Goal: Transaction & Acquisition: Purchase product/service

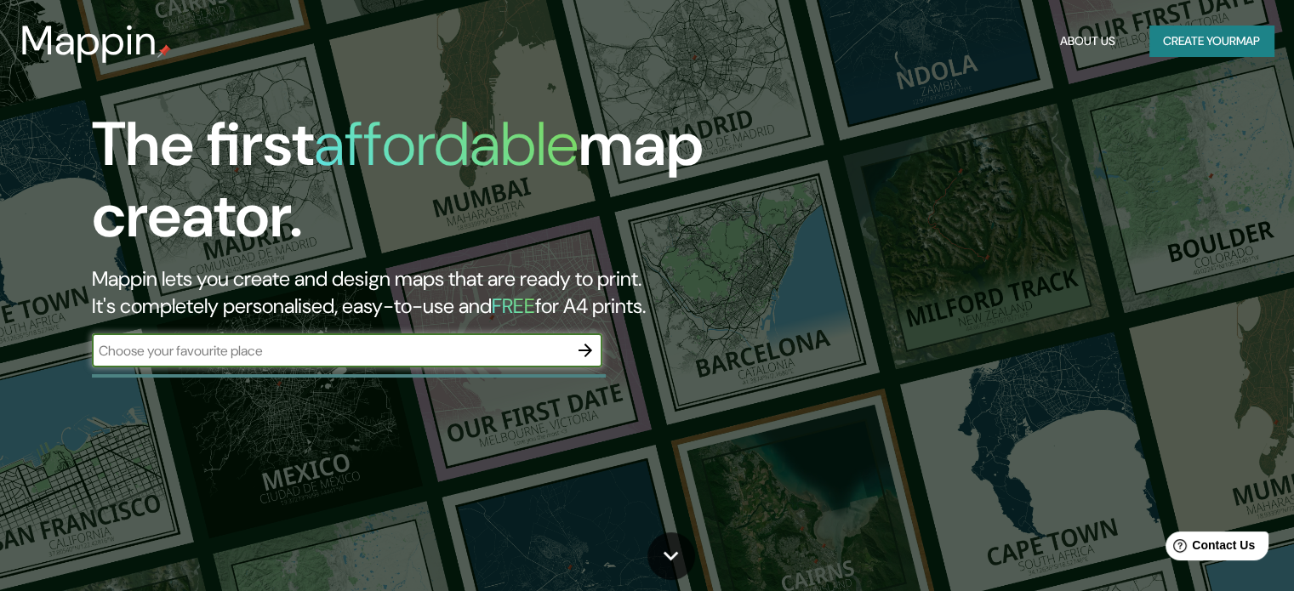
click at [393, 345] on input "text" at bounding box center [330, 351] width 477 height 20
type input "VITORIA"
click at [583, 358] on icon "button" at bounding box center [585, 350] width 20 height 20
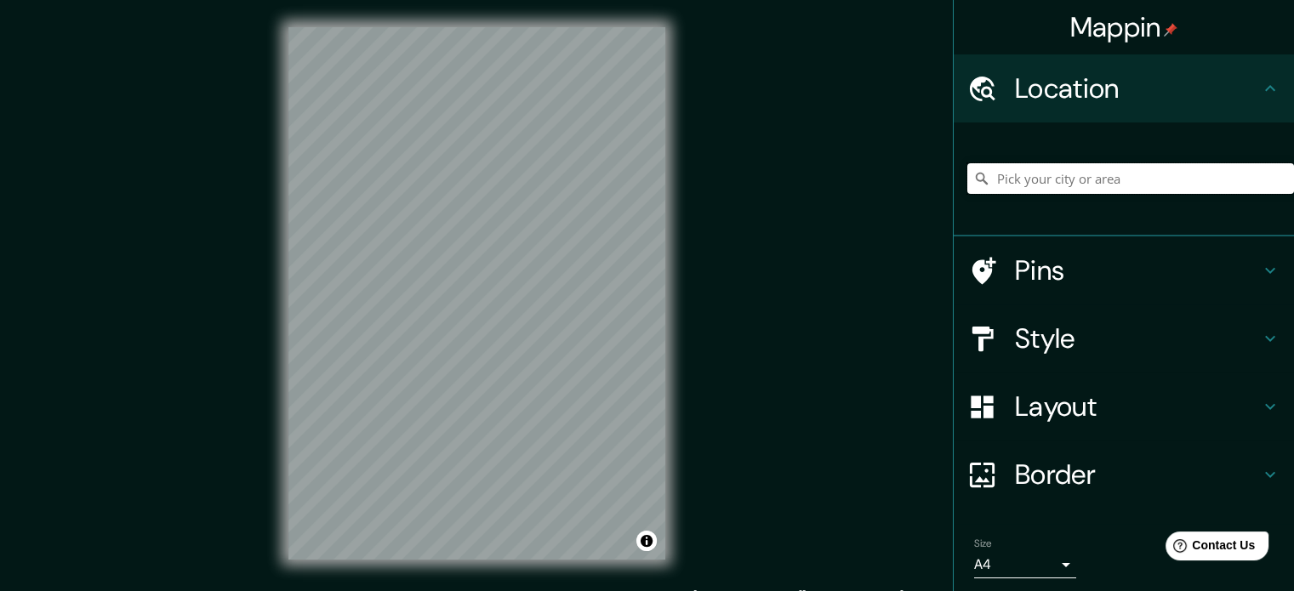
click at [1061, 169] on input "Pick your city or area" at bounding box center [1130, 178] width 327 height 31
click at [1095, 181] on input "[GEOGRAPHIC_DATA], [GEOGRAPHIC_DATA], [GEOGRAPHIC_DATA]" at bounding box center [1130, 178] width 327 height 31
click at [1201, 182] on input "[GEOGRAPHIC_DATA], [GEOGRAPHIC_DATA], [GEOGRAPHIC_DATA]" at bounding box center [1130, 178] width 327 height 31
drag, startPoint x: 1174, startPoint y: 183, endPoint x: 981, endPoint y: 184, distance: 193.2
click at [981, 184] on input "[GEOGRAPHIC_DATA], [GEOGRAPHIC_DATA], [GEOGRAPHIC_DATA]" at bounding box center [1130, 178] width 327 height 31
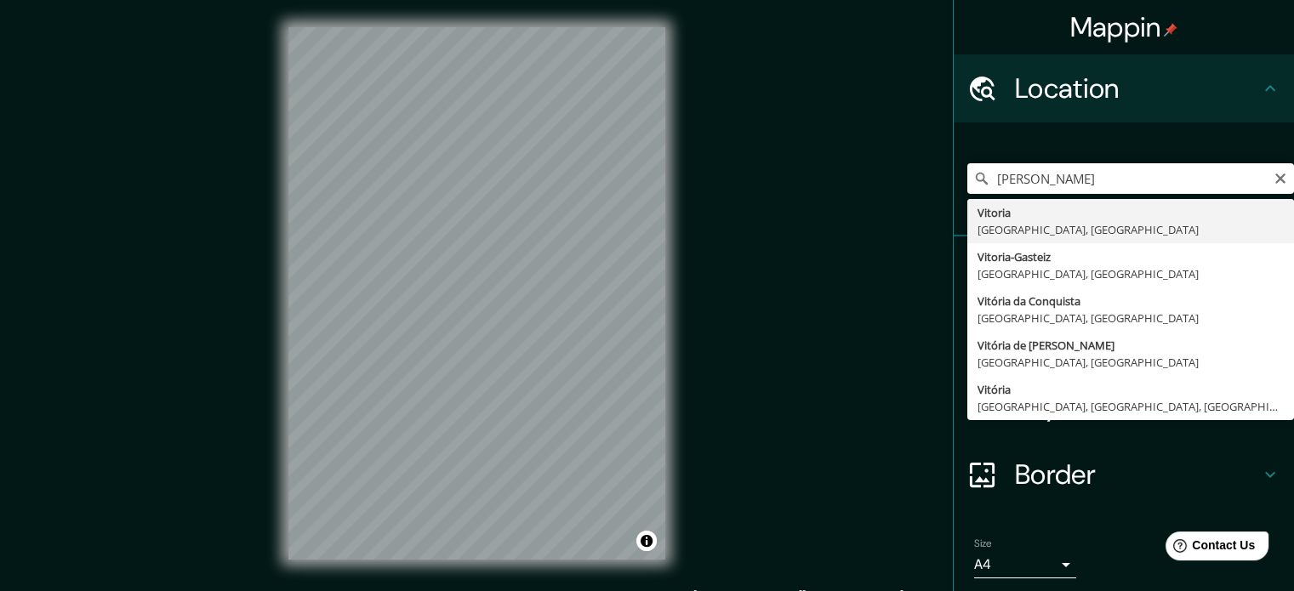
type input "[GEOGRAPHIC_DATA], [GEOGRAPHIC_DATA], [GEOGRAPHIC_DATA]"
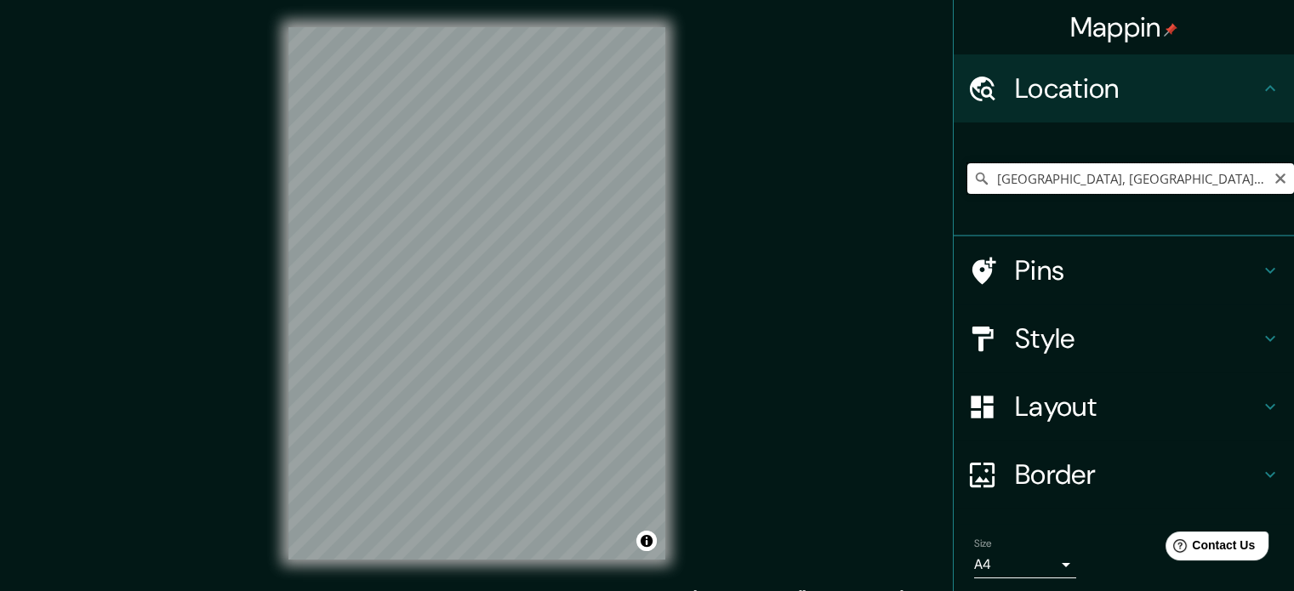
click at [1190, 186] on input "[GEOGRAPHIC_DATA], [GEOGRAPHIC_DATA], [GEOGRAPHIC_DATA]" at bounding box center [1130, 178] width 327 height 31
click at [1276, 180] on icon "Clear" at bounding box center [1281, 179] width 10 height 10
click at [1126, 184] on input "Pick your city or area" at bounding box center [1130, 178] width 327 height 31
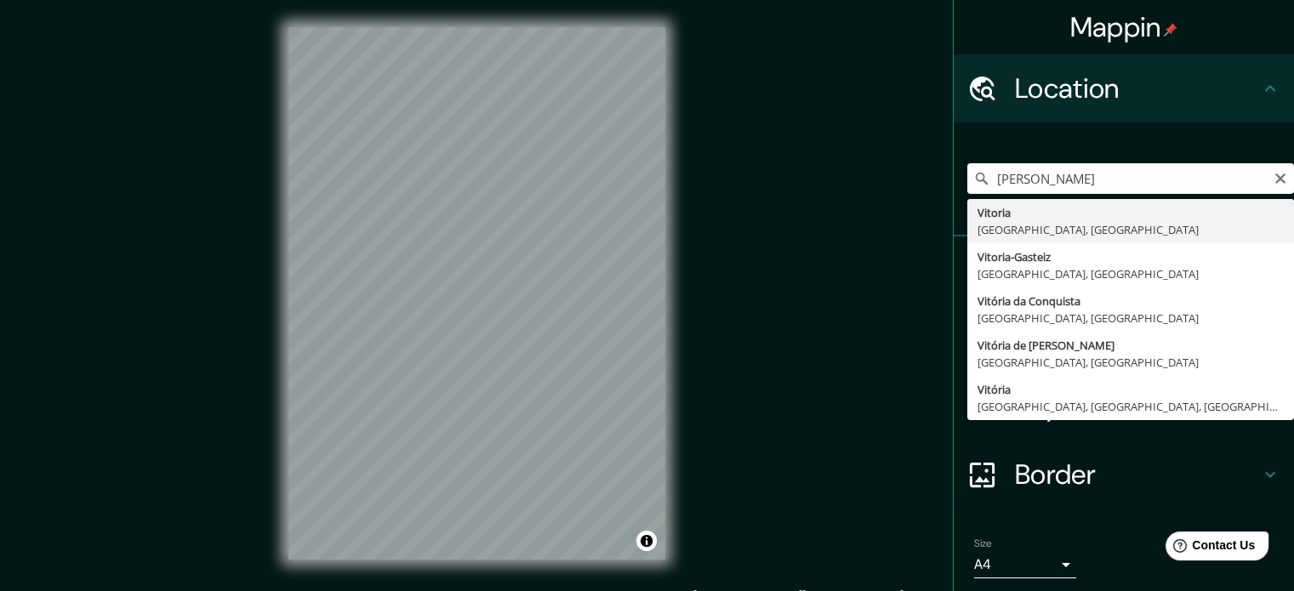
type input "[GEOGRAPHIC_DATA], [GEOGRAPHIC_DATA], [GEOGRAPHIC_DATA]"
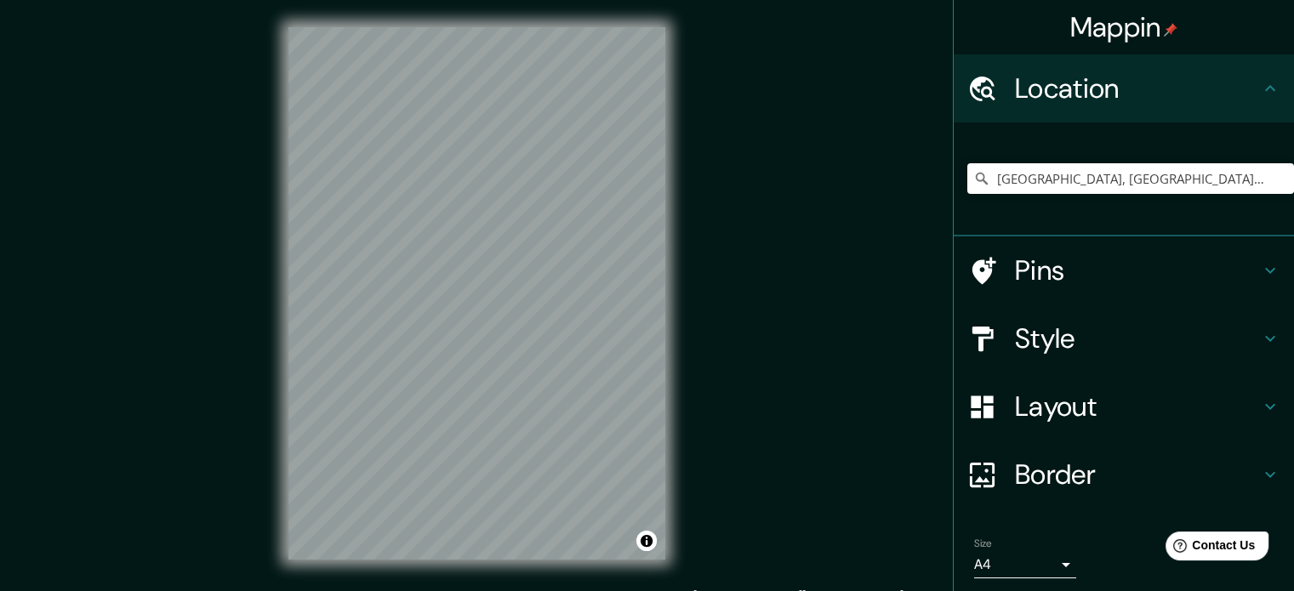
click at [1093, 340] on h4 "Style" at bounding box center [1137, 339] width 245 height 34
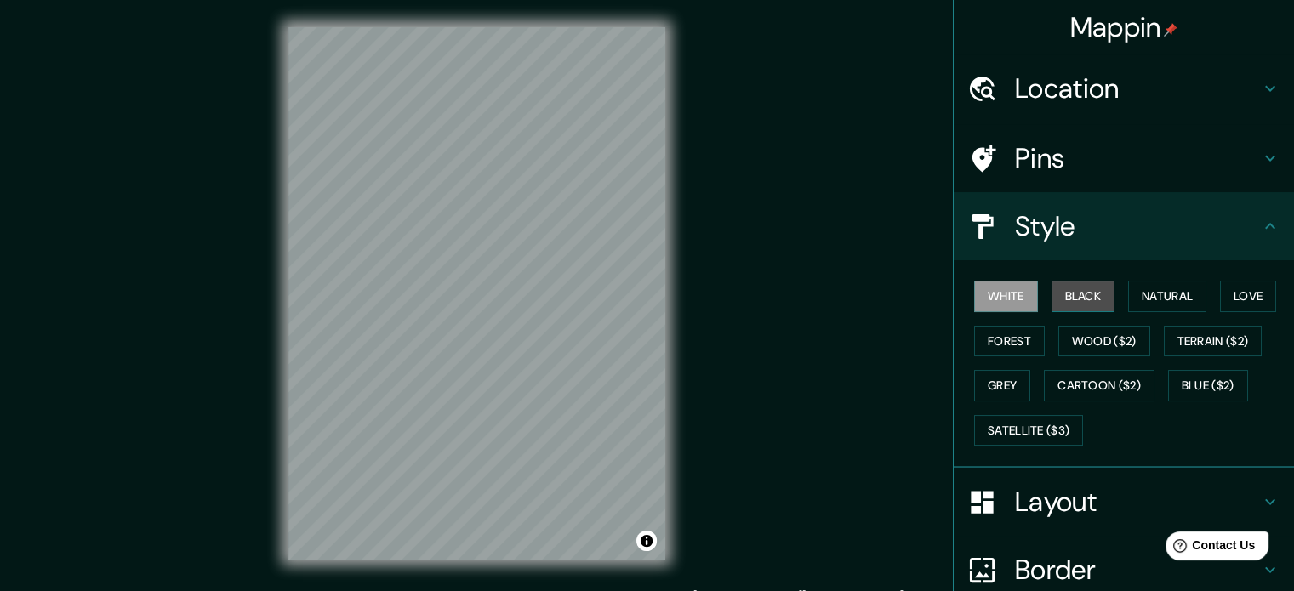
click at [1065, 295] on button "Black" at bounding box center [1084, 296] width 64 height 31
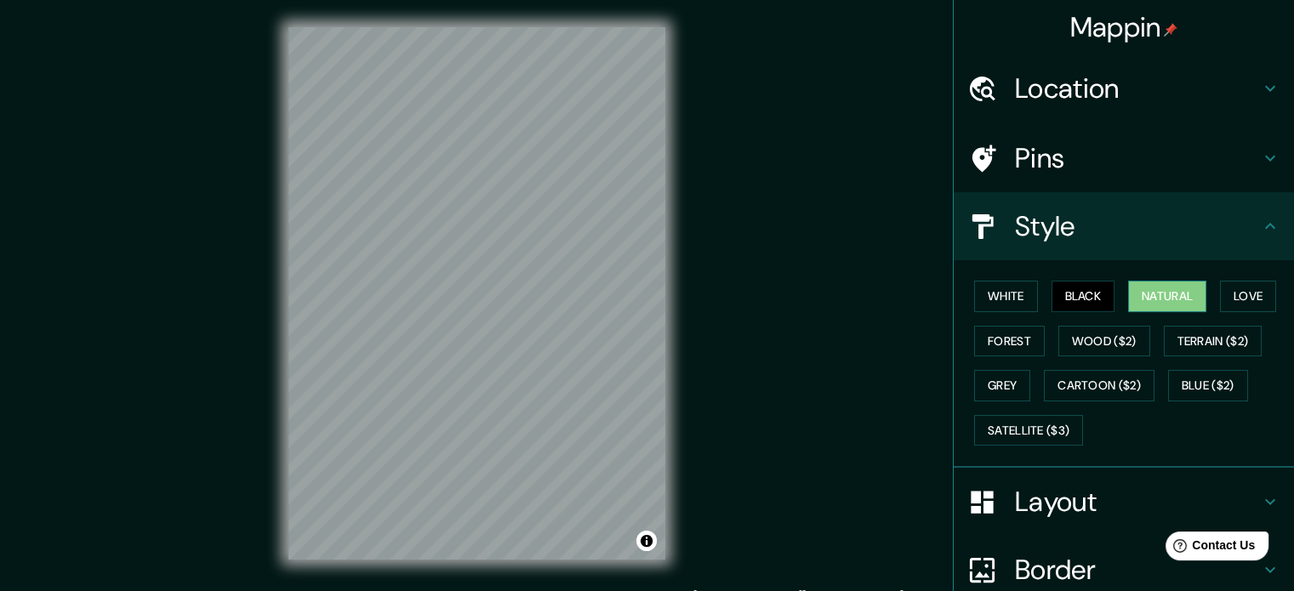
click at [1156, 288] on button "Natural" at bounding box center [1167, 296] width 78 height 31
click at [1233, 293] on button "Love" at bounding box center [1248, 296] width 56 height 31
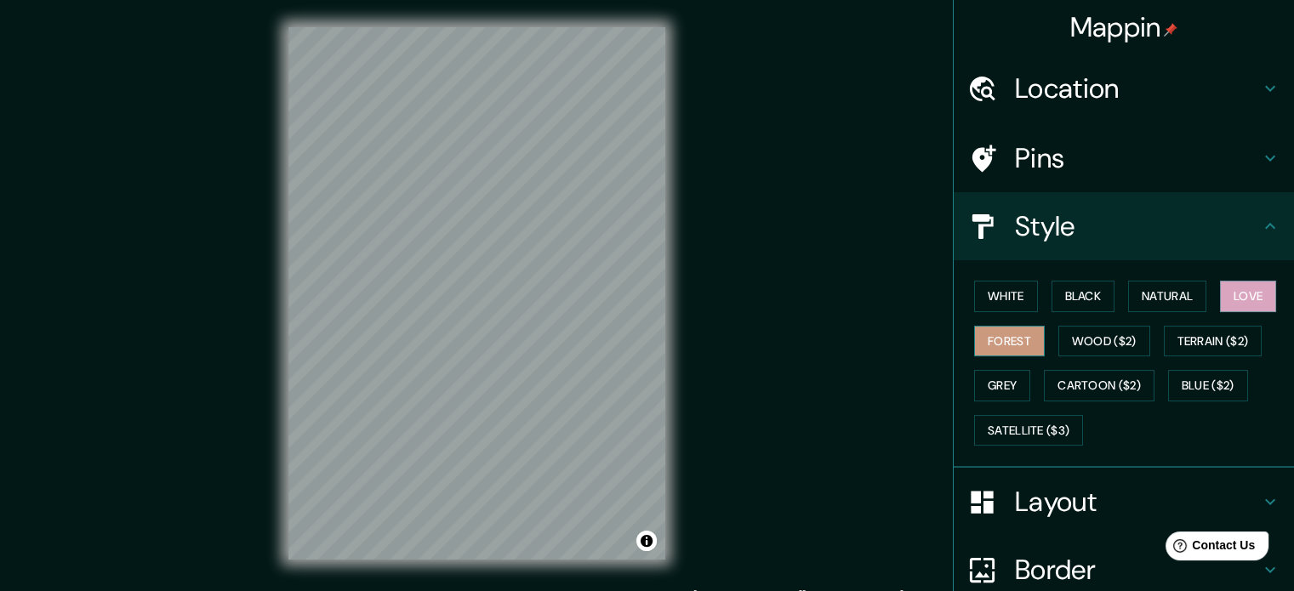
click at [989, 351] on button "Forest" at bounding box center [1009, 341] width 71 height 31
click at [1072, 336] on button "Wood ($2)" at bounding box center [1105, 341] width 92 height 31
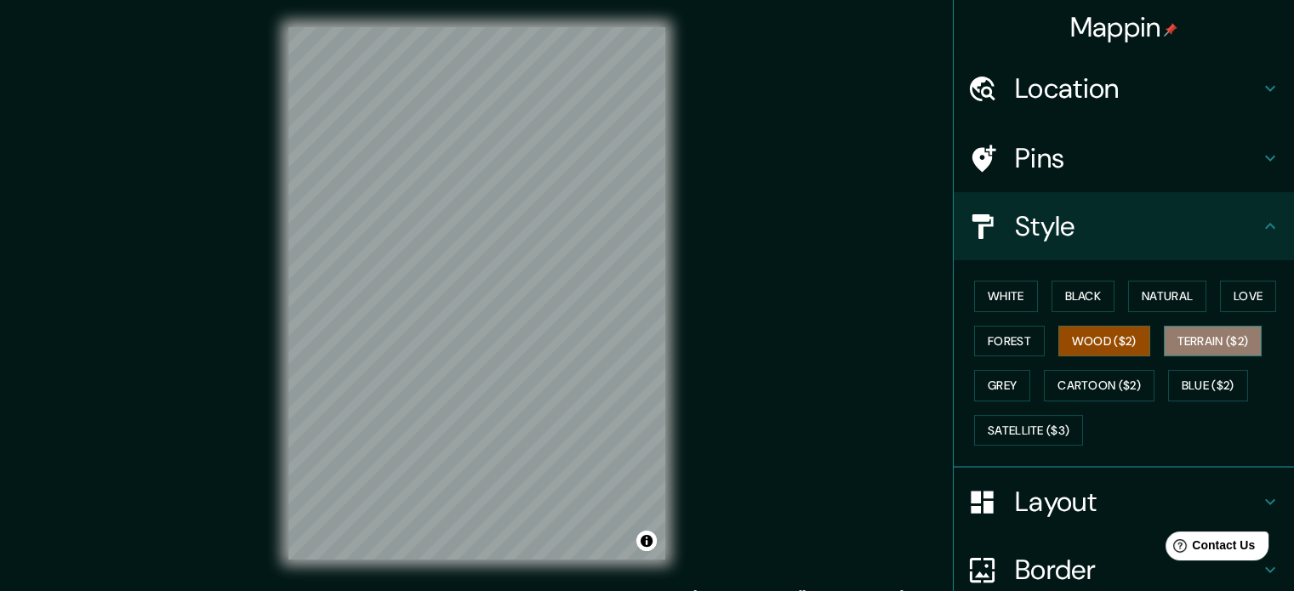
click at [1209, 342] on button "Terrain ($2)" at bounding box center [1213, 341] width 99 height 31
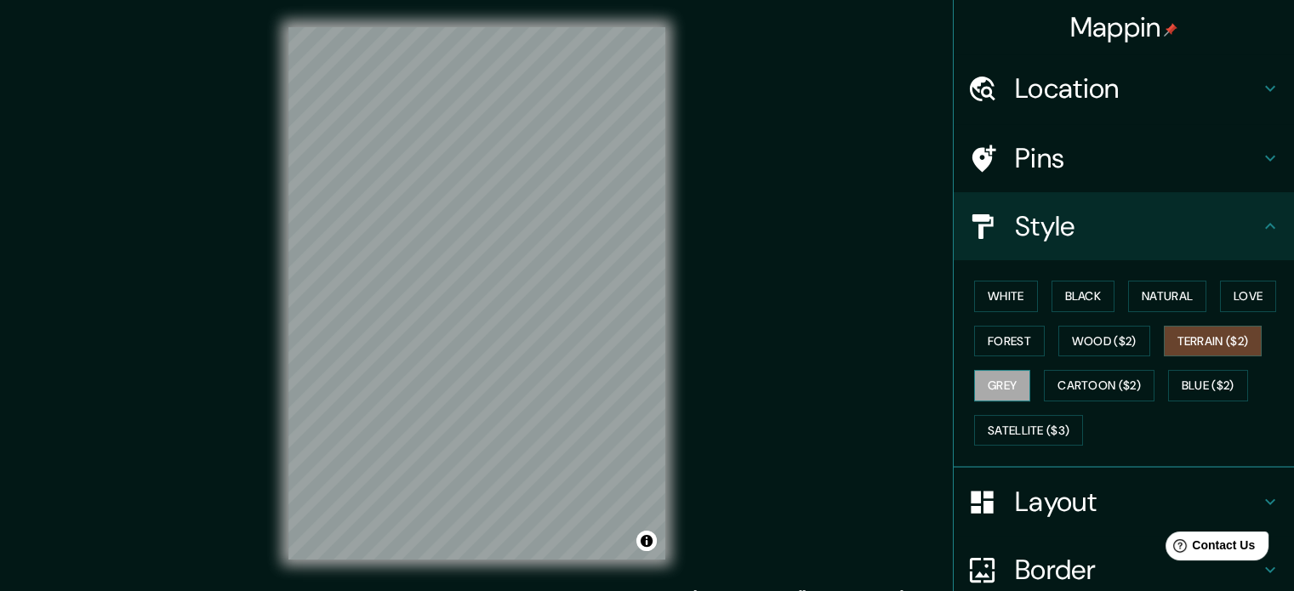
click at [987, 377] on button "Grey" at bounding box center [1002, 385] width 56 height 31
click at [1103, 387] on button "Cartoon ($2)" at bounding box center [1099, 385] width 111 height 31
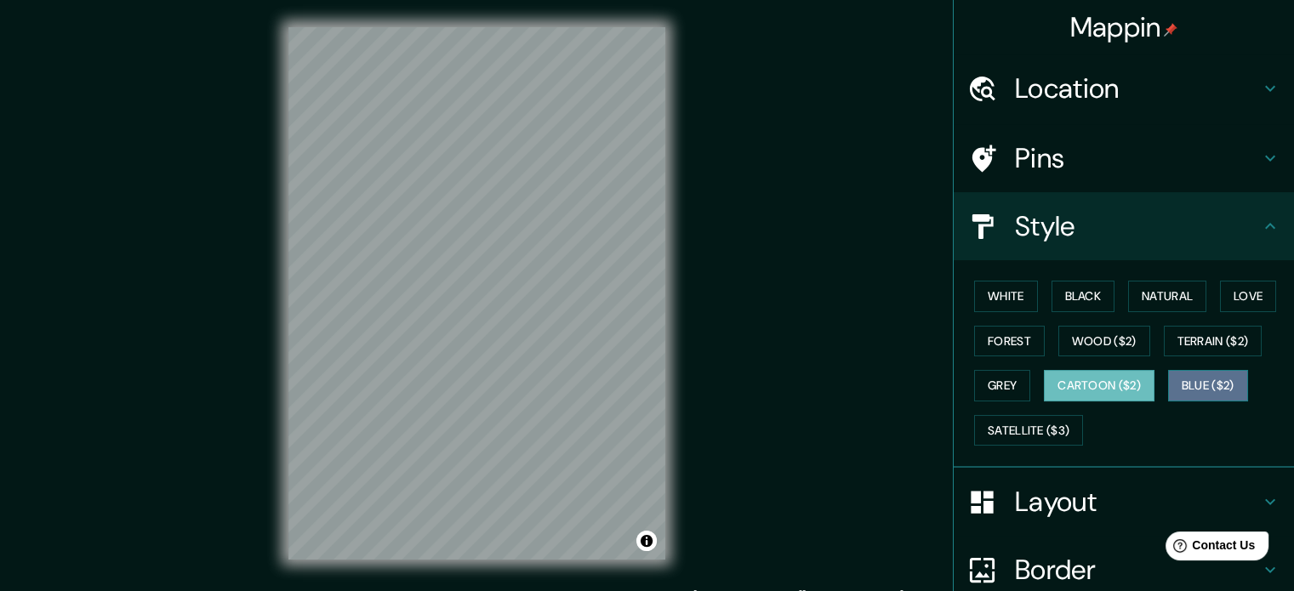
click at [1184, 389] on button "Blue ($2)" at bounding box center [1208, 385] width 80 height 31
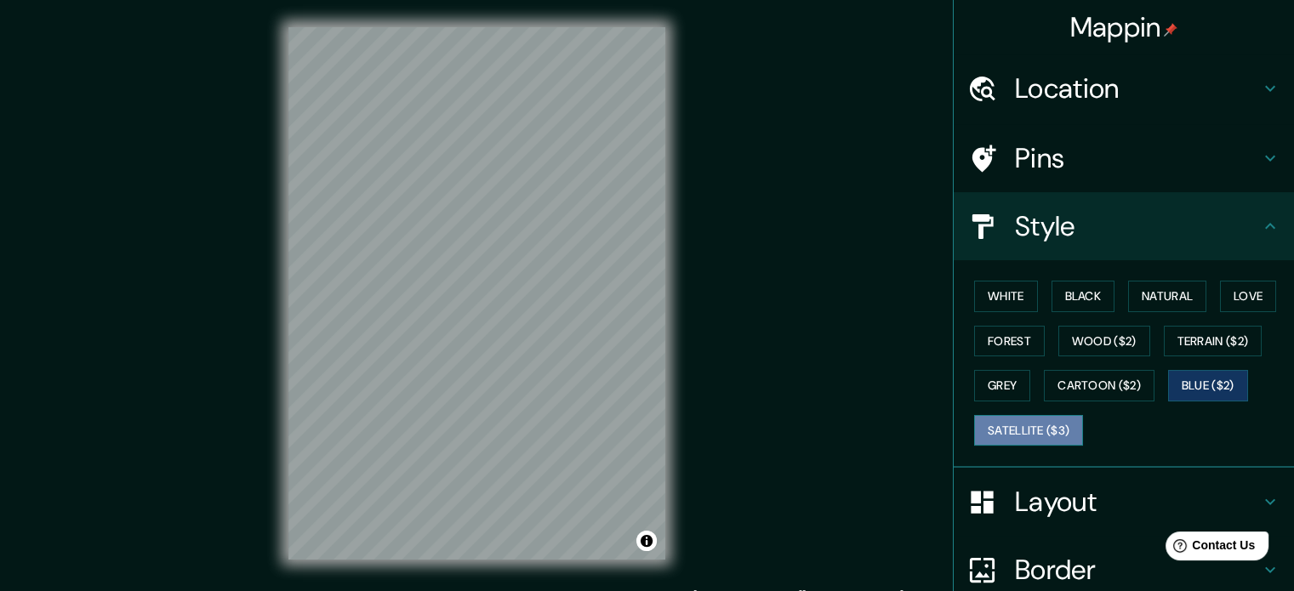
click at [1044, 429] on button "Satellite ($3)" at bounding box center [1028, 430] width 109 height 31
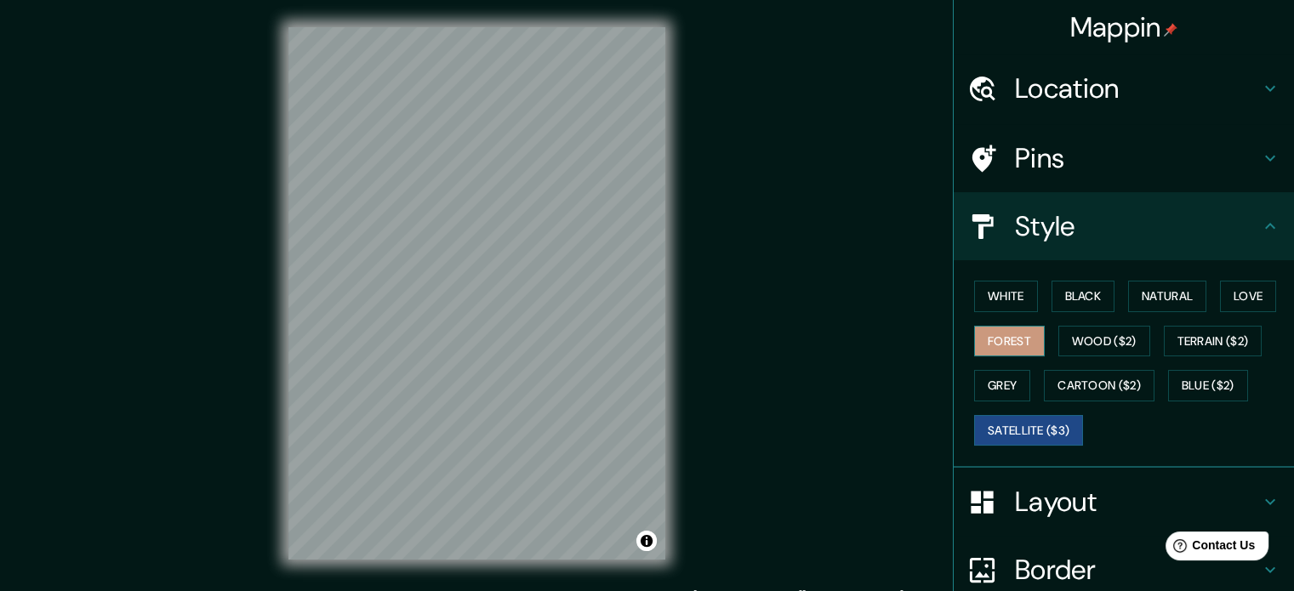
click at [995, 341] on button "Forest" at bounding box center [1009, 341] width 71 height 31
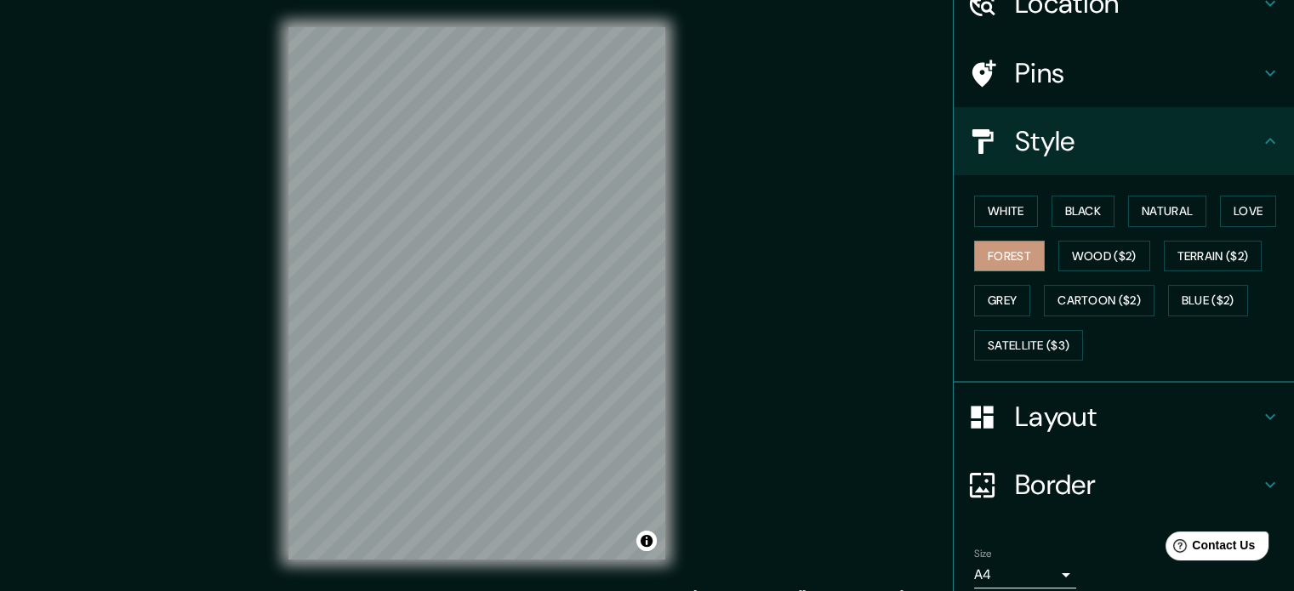
click at [1082, 422] on h4 "Layout" at bounding box center [1137, 417] width 245 height 34
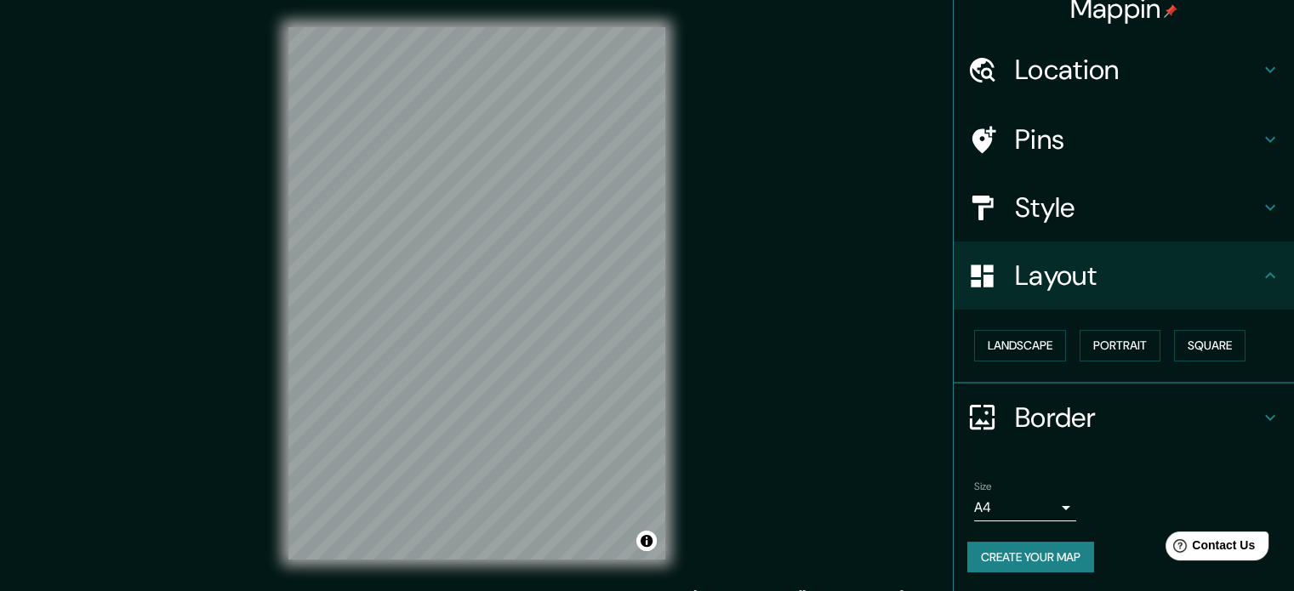
scroll to position [19, 0]
click at [560, 298] on div at bounding box center [558, 296] width 14 height 14
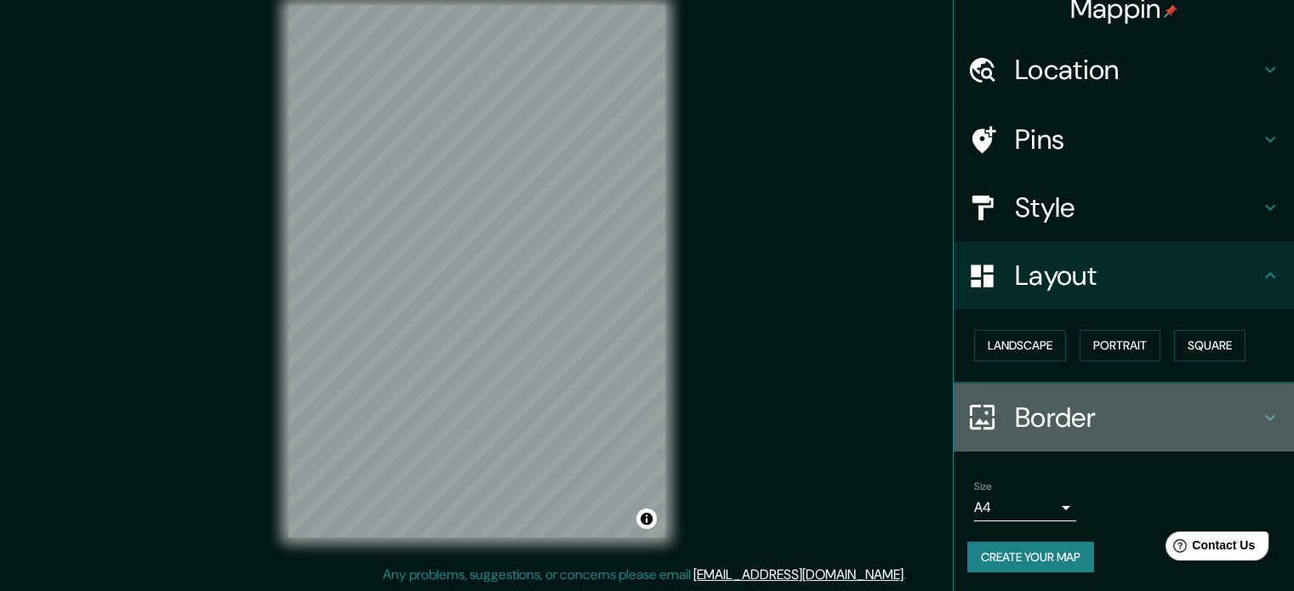
click at [1047, 413] on h4 "Border" at bounding box center [1137, 418] width 245 height 34
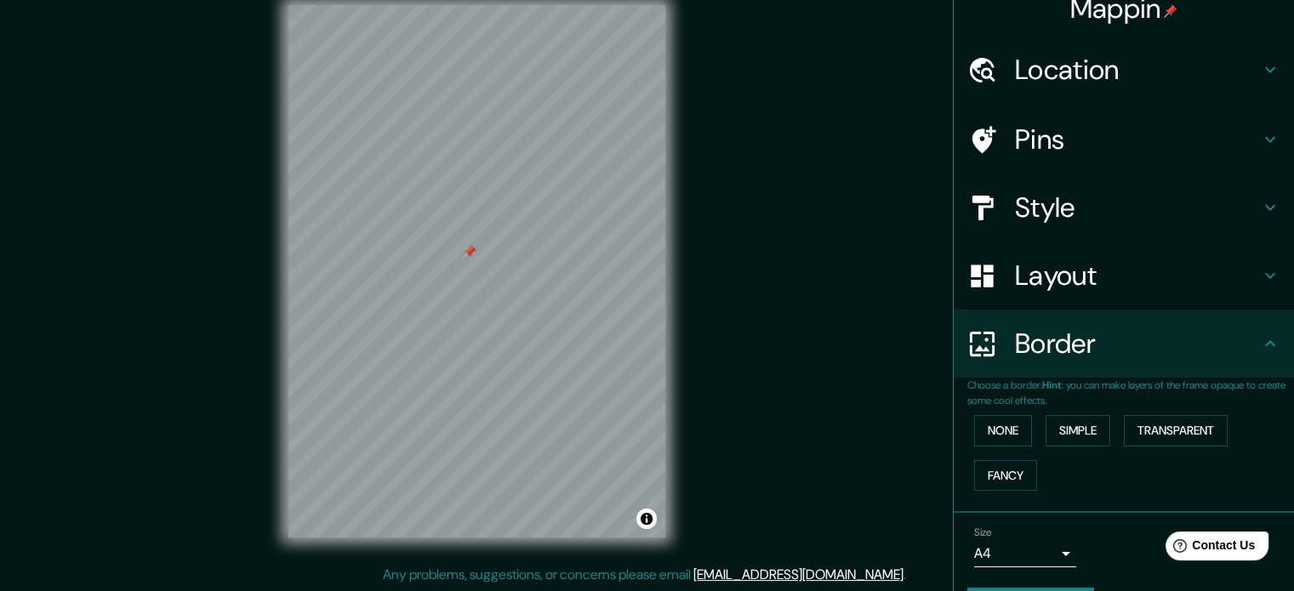
click at [471, 254] on div at bounding box center [470, 252] width 14 height 14
